Goal: Task Accomplishment & Management: Use online tool/utility

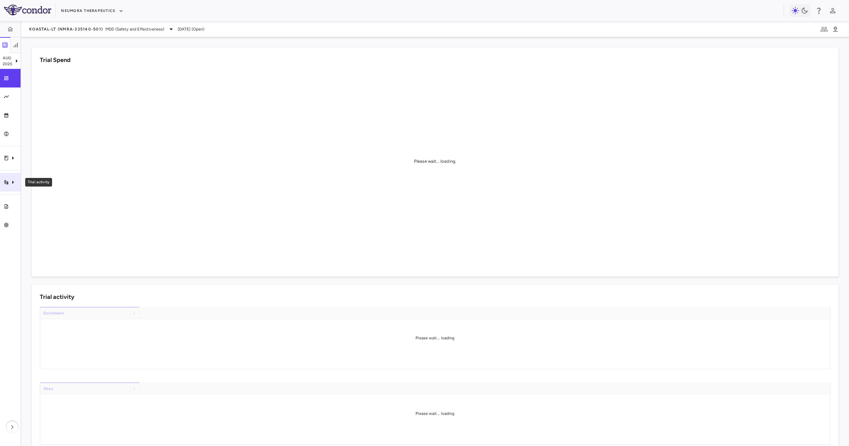
click at [9, 188] on div "Trial activity" at bounding box center [10, 182] width 21 height 19
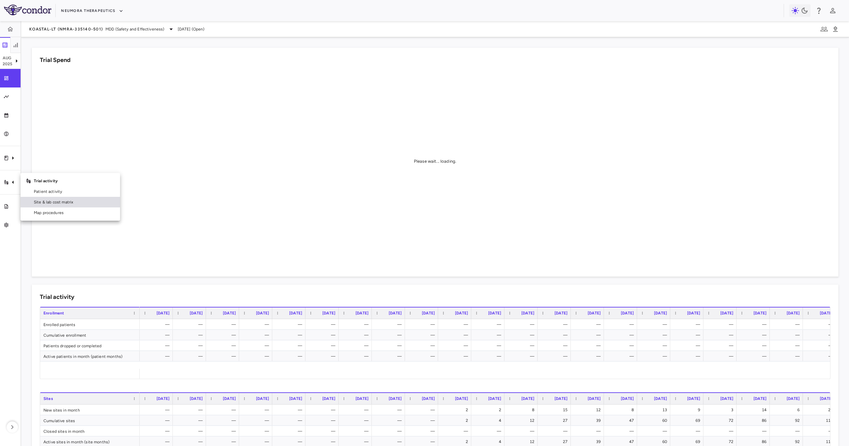
click at [85, 201] on span "Site & lab cost matrix" at bounding box center [74, 202] width 81 height 6
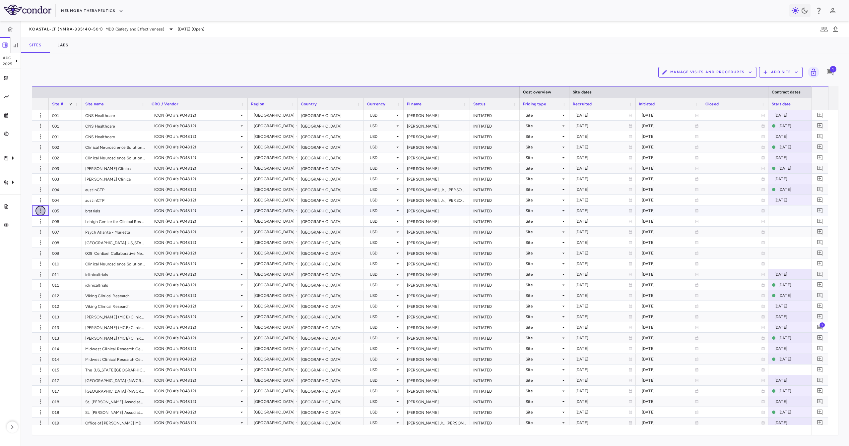
click at [41, 211] on icon "button" at bounding box center [40, 211] width 7 height 7
click at [55, 223] on div "Add new site version" at bounding box center [31, 225] width 62 height 12
click at [119, 211] on div "brstrials" at bounding box center [115, 211] width 66 height 10
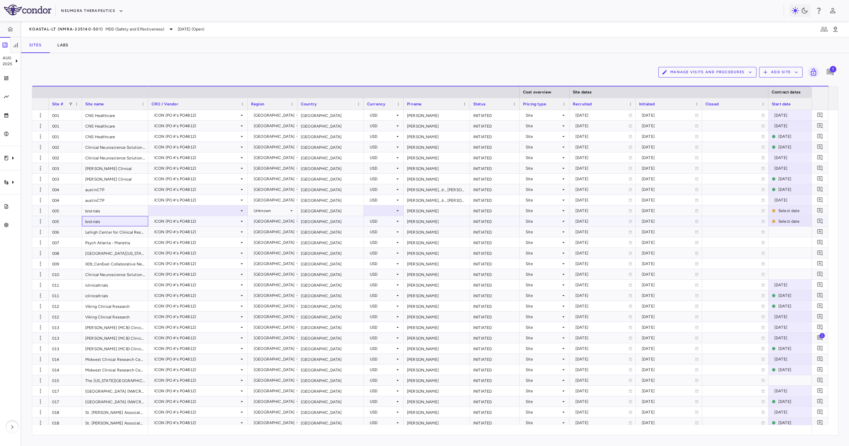
click at [116, 217] on div "brstrials" at bounding box center [115, 221] width 66 height 10
click at [188, 206] on div at bounding box center [198, 211] width 100 height 10
click at [182, 223] on div "WCG Clinical, Inc (PO #'s PO4738)" at bounding box center [197, 233] width 71 height 6
click at [214, 210] on div "WCG Clinical, Inc (PO #'s PO4738)" at bounding box center [196, 211] width 85 height 11
drag, startPoint x: 214, startPoint y: 235, endPoint x: 210, endPoint y: 251, distance: 16.7
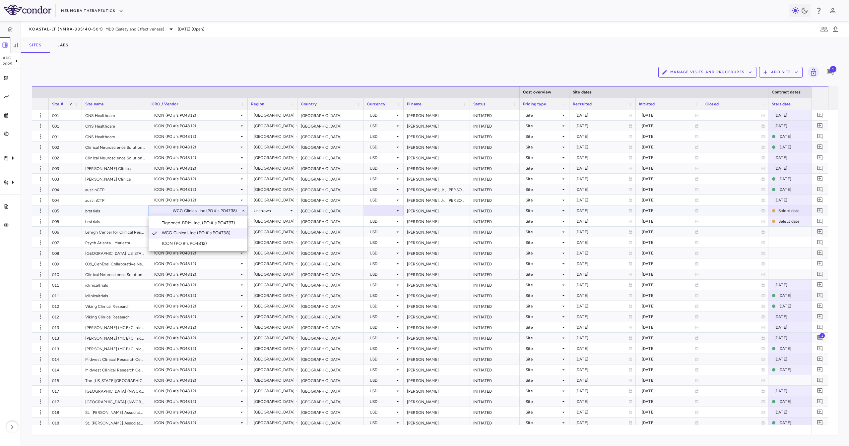
click at [210, 223] on div "Select Tigermed-BDM, Inc. (PO #'s PO4797) WCG Clinical, Inc (PO #'s PO4738) ICO…" at bounding box center [424, 223] width 849 height 446
click at [222, 223] on div "ICON (PO #'s PO4812)" at bounding box center [196, 242] width 85 height 11
click at [326, 223] on div at bounding box center [424, 223] width 849 height 446
click at [227, 223] on div "WCG Clinical, Inc (PO #'s PO4738)" at bounding box center [196, 221] width 85 height 11
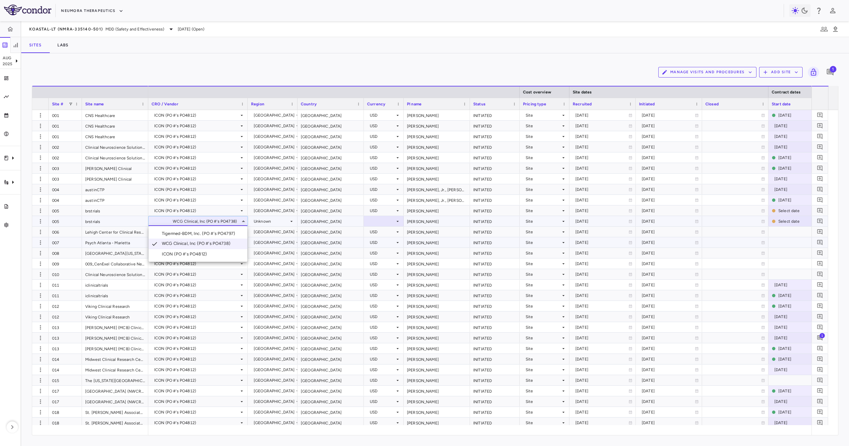
click at [231, 223] on li "ICON (PO #'s PO4812)" at bounding box center [198, 254] width 99 height 10
click at [335, 222] on div "[GEOGRAPHIC_DATA]" at bounding box center [331, 221] width 66 height 10
click at [269, 220] on div "Unknown" at bounding box center [271, 221] width 35 height 11
click at [287, 223] on div "[GEOGRAPHIC_DATA]" at bounding box center [274, 380] width 41 height 11
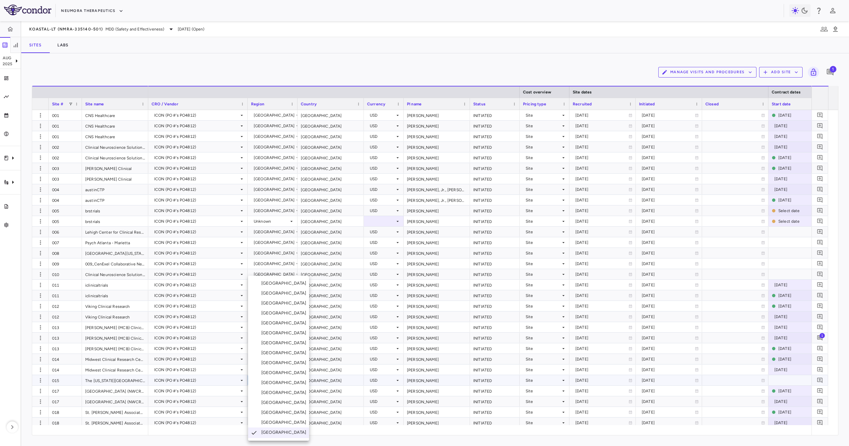
click at [342, 194] on div at bounding box center [424, 223] width 849 height 446
click at [273, 223] on div "Unknown" at bounding box center [271, 221] width 35 height 11
click at [279, 223] on li "[GEOGRAPHIC_DATA]" at bounding box center [278, 383] width 61 height 10
click at [386, 220] on div at bounding box center [383, 222] width 33 height 10
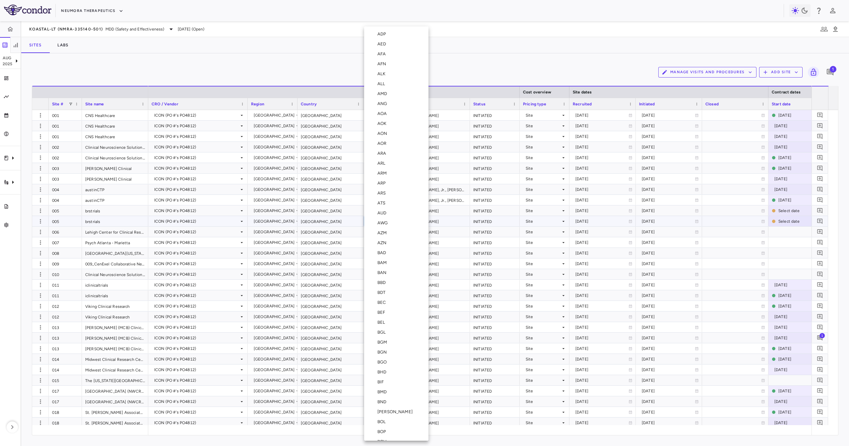
scroll to position [2298, 0]
click at [385, 223] on li "USD" at bounding box center [396, 274] width 64 height 10
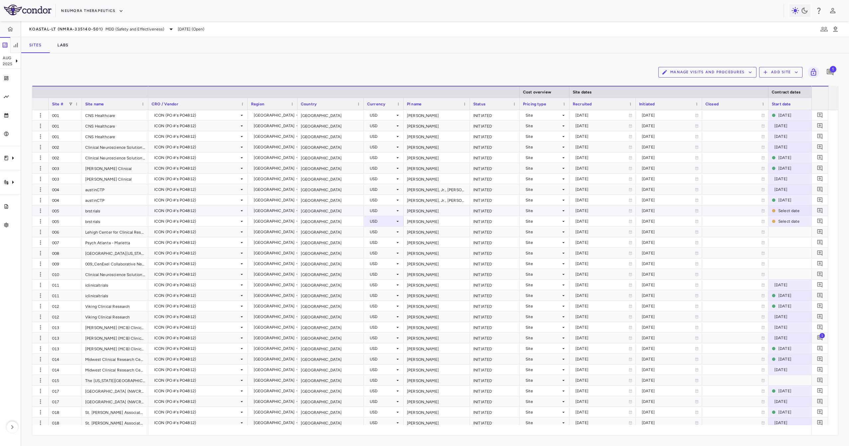
click at [424, 219] on div "[PERSON_NAME]" at bounding box center [437, 221] width 66 height 10
click at [424, 223] on div at bounding box center [735, 221] width 66 height 10
click at [424, 208] on div "[PERSON_NAME]" at bounding box center [437, 211] width 66 height 10
